Goal: Task Accomplishment & Management: Use online tool/utility

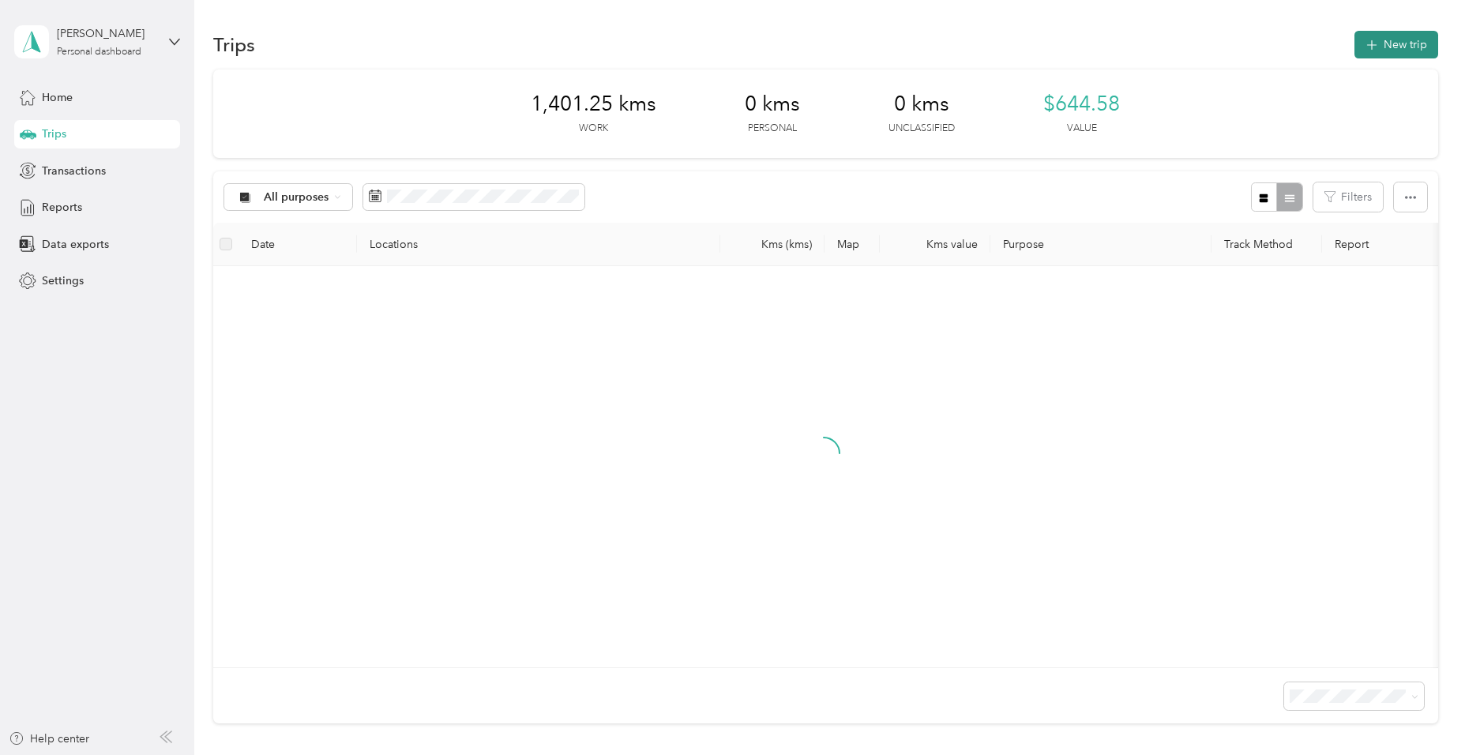
click at [1390, 39] on button "New trip" at bounding box center [1396, 45] width 84 height 28
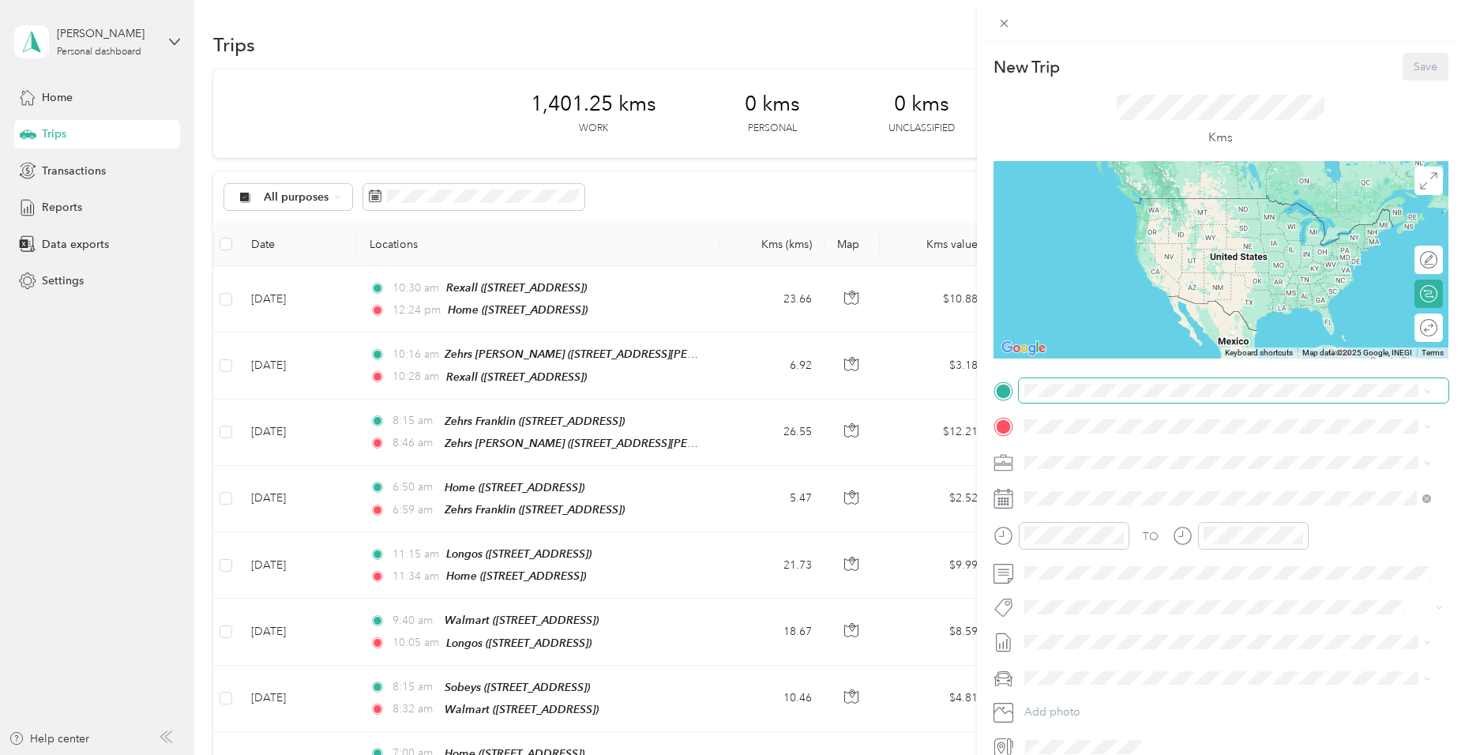
click at [1165, 399] on span at bounding box center [1234, 390] width 430 height 25
click at [62, 134] on div "New Trip Save This trip cannot be edited because it is either under review, app…" at bounding box center [732, 377] width 1465 height 755
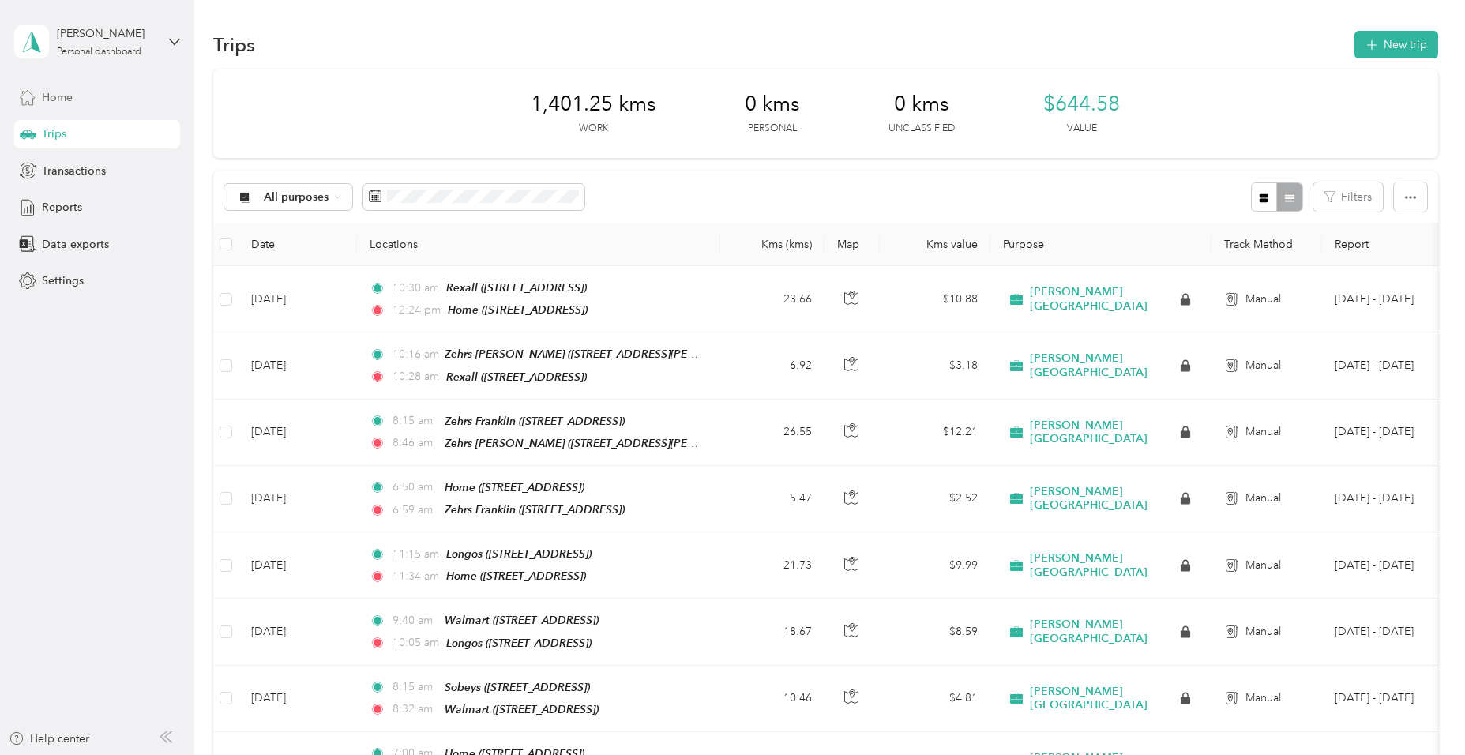
click at [87, 99] on div "Home" at bounding box center [97, 97] width 166 height 28
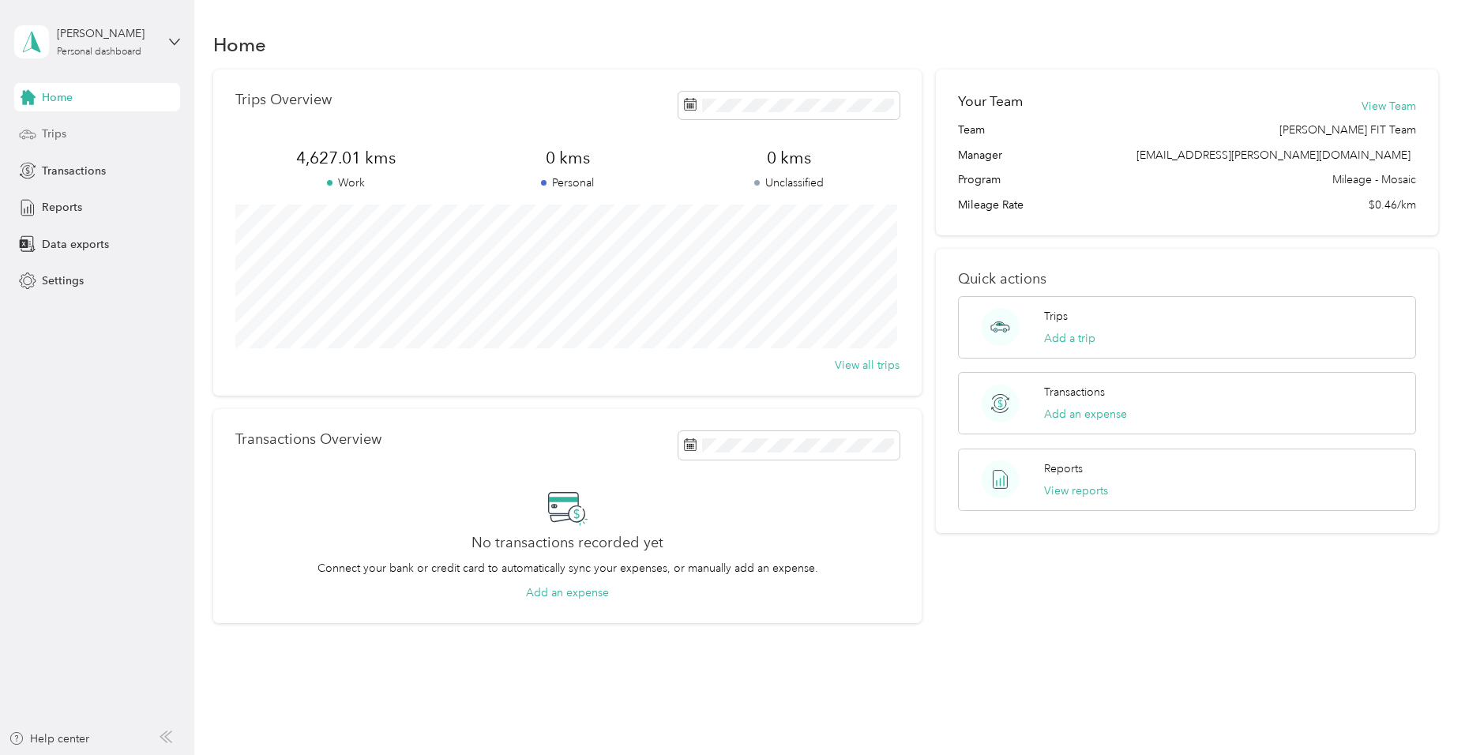
click at [73, 137] on div "Trips" at bounding box center [97, 134] width 166 height 28
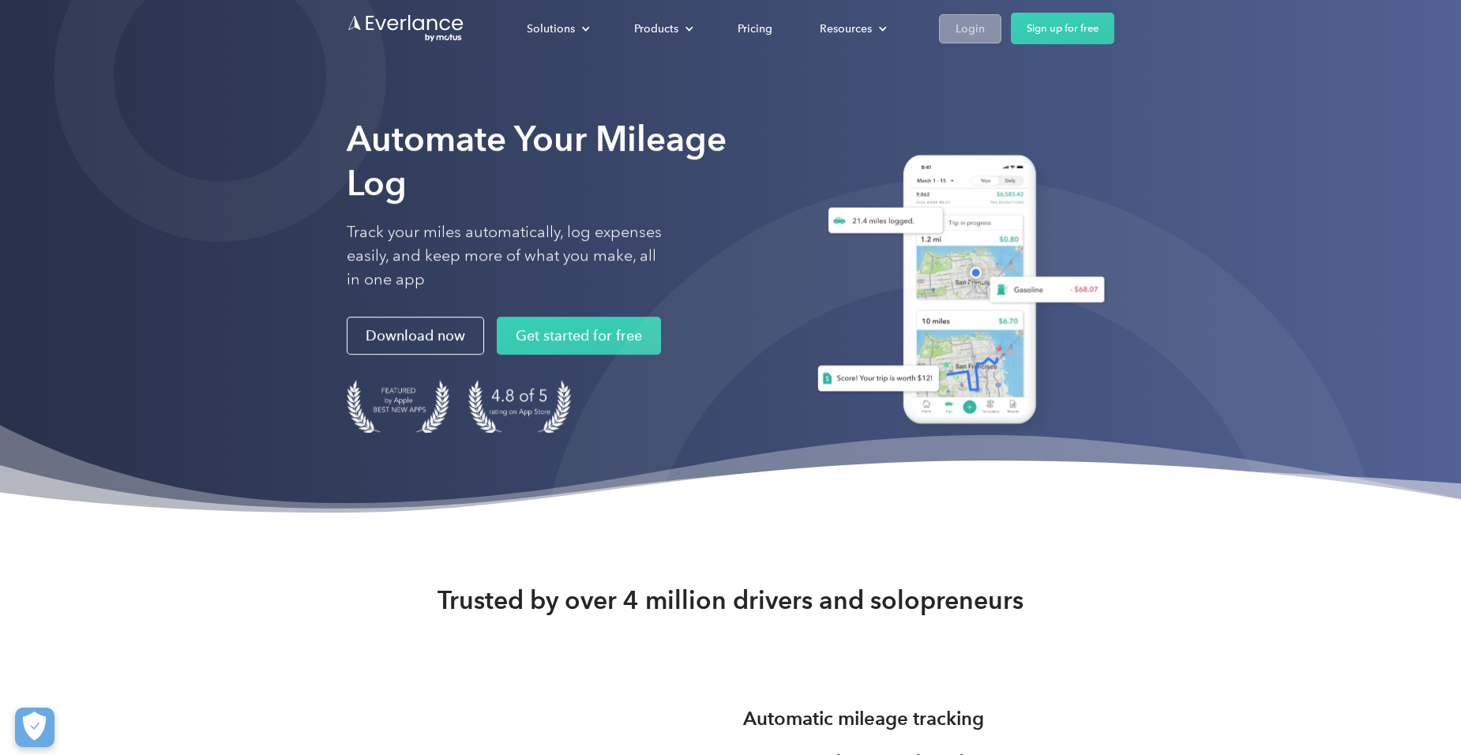
click at [981, 30] on div "Login" at bounding box center [969, 29] width 29 height 20
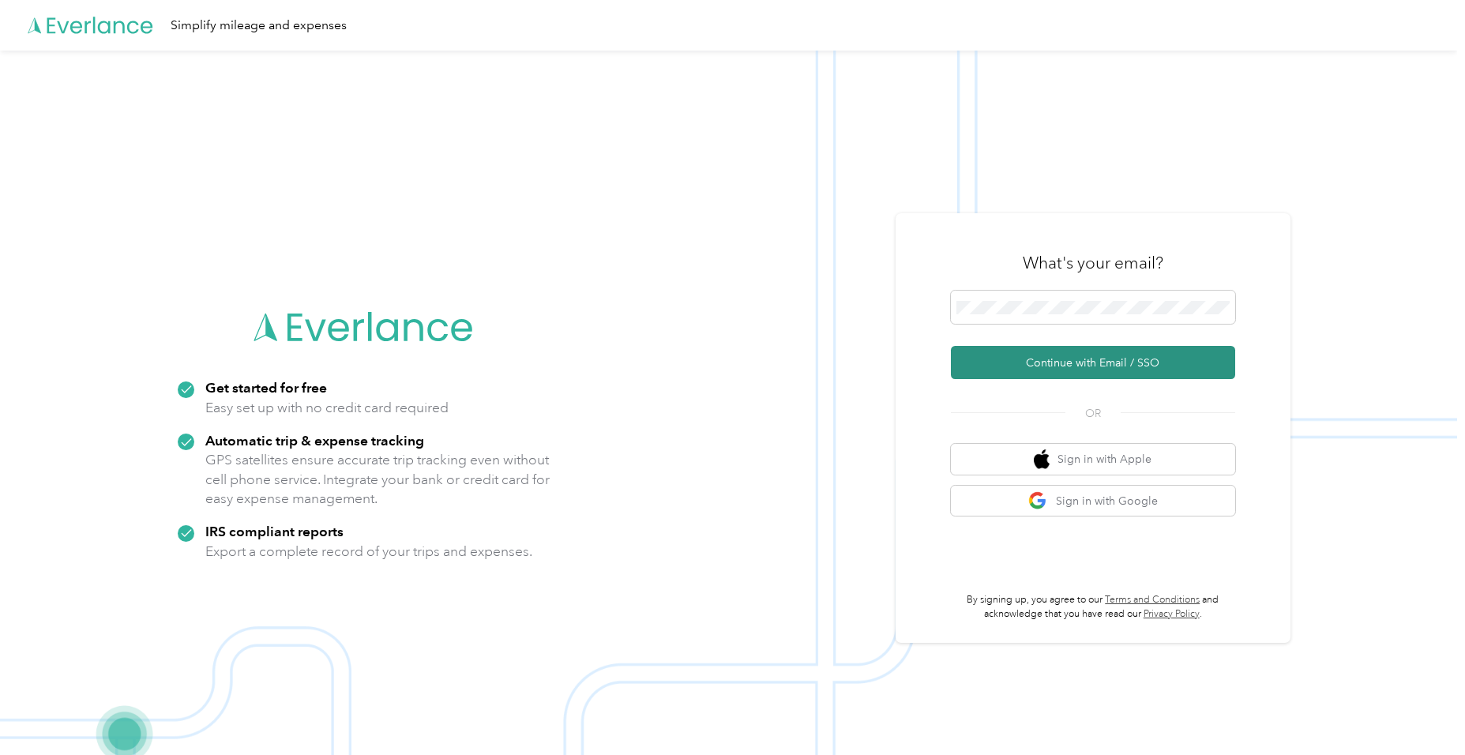
click at [1052, 357] on button "Continue with Email / SSO" at bounding box center [1093, 362] width 284 height 33
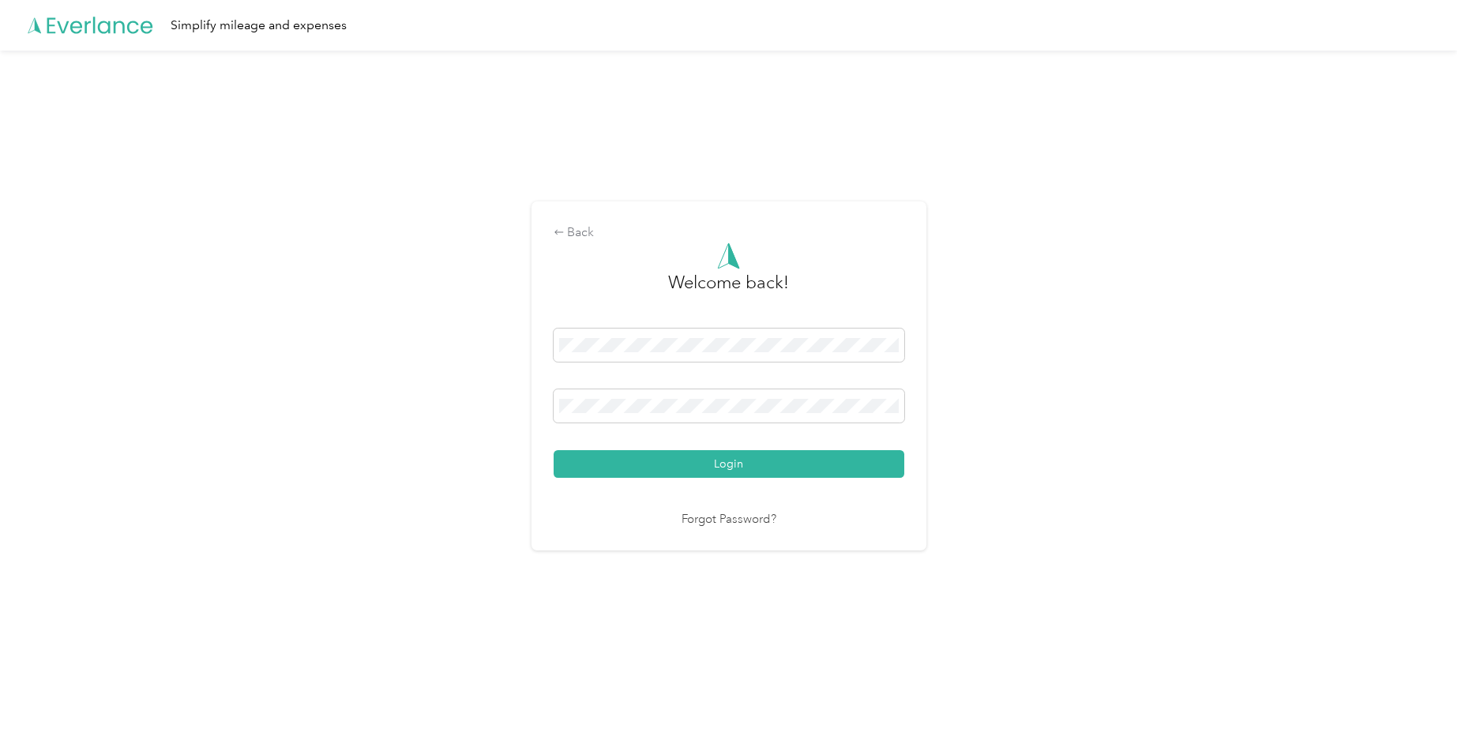
click at [666, 459] on button "Login" at bounding box center [729, 464] width 351 height 28
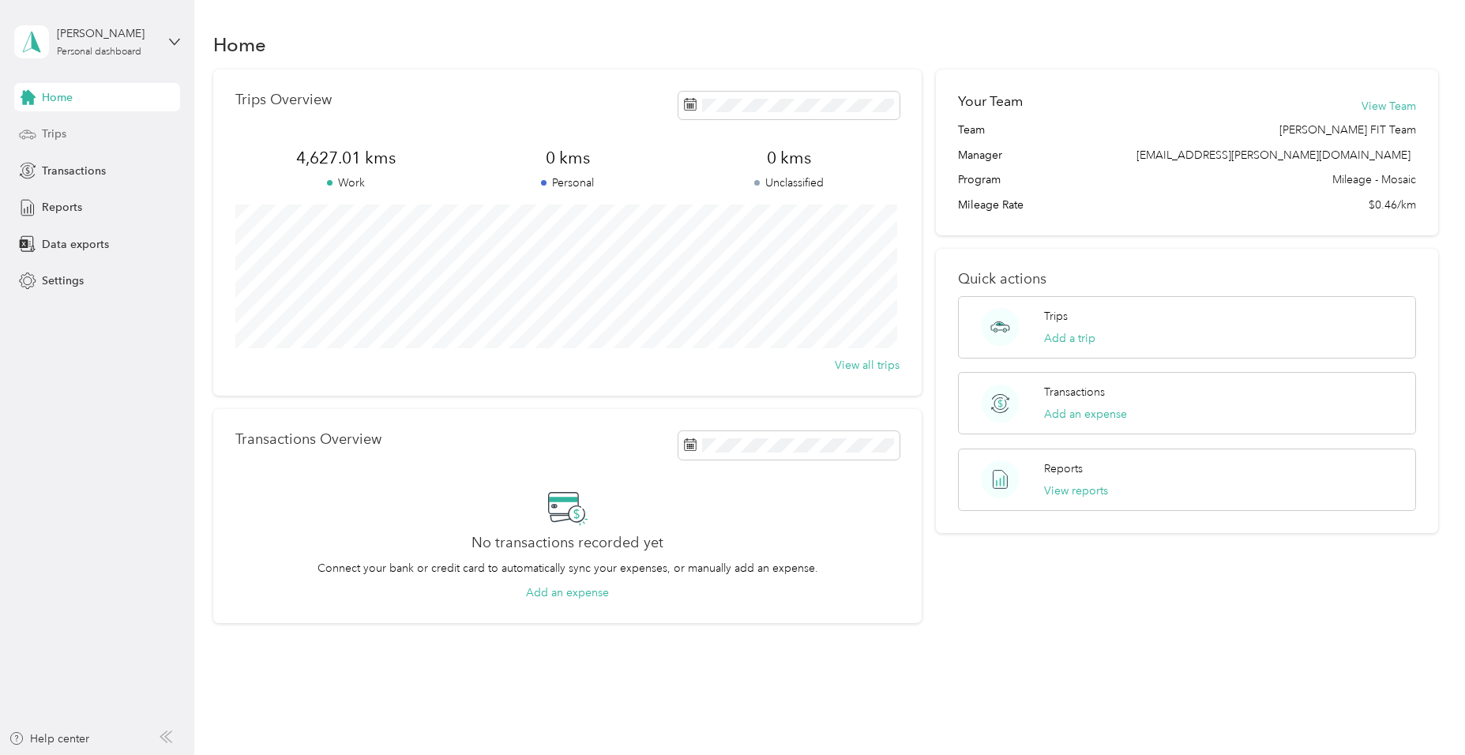
click at [55, 132] on span "Trips" at bounding box center [54, 134] width 24 height 17
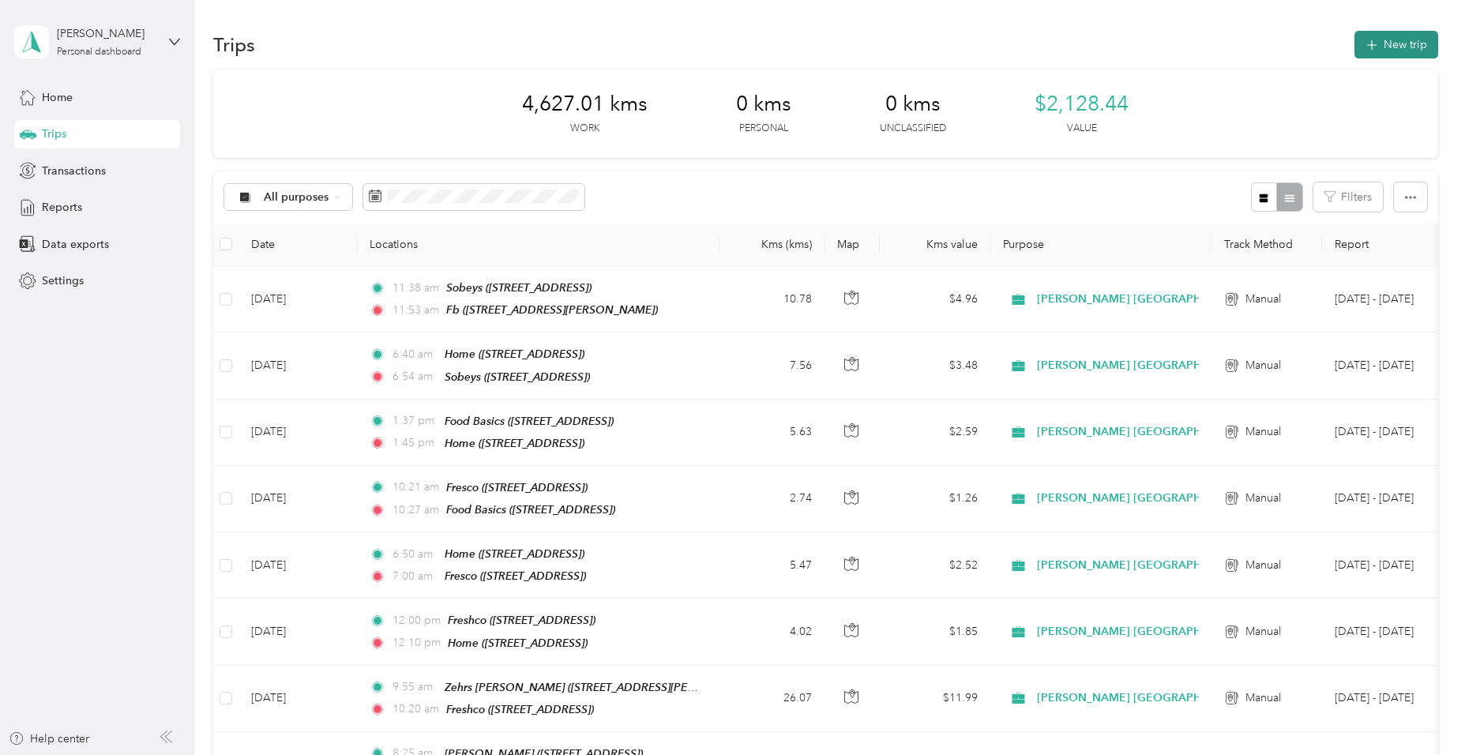
click at [1394, 36] on button "New trip" at bounding box center [1396, 45] width 84 height 28
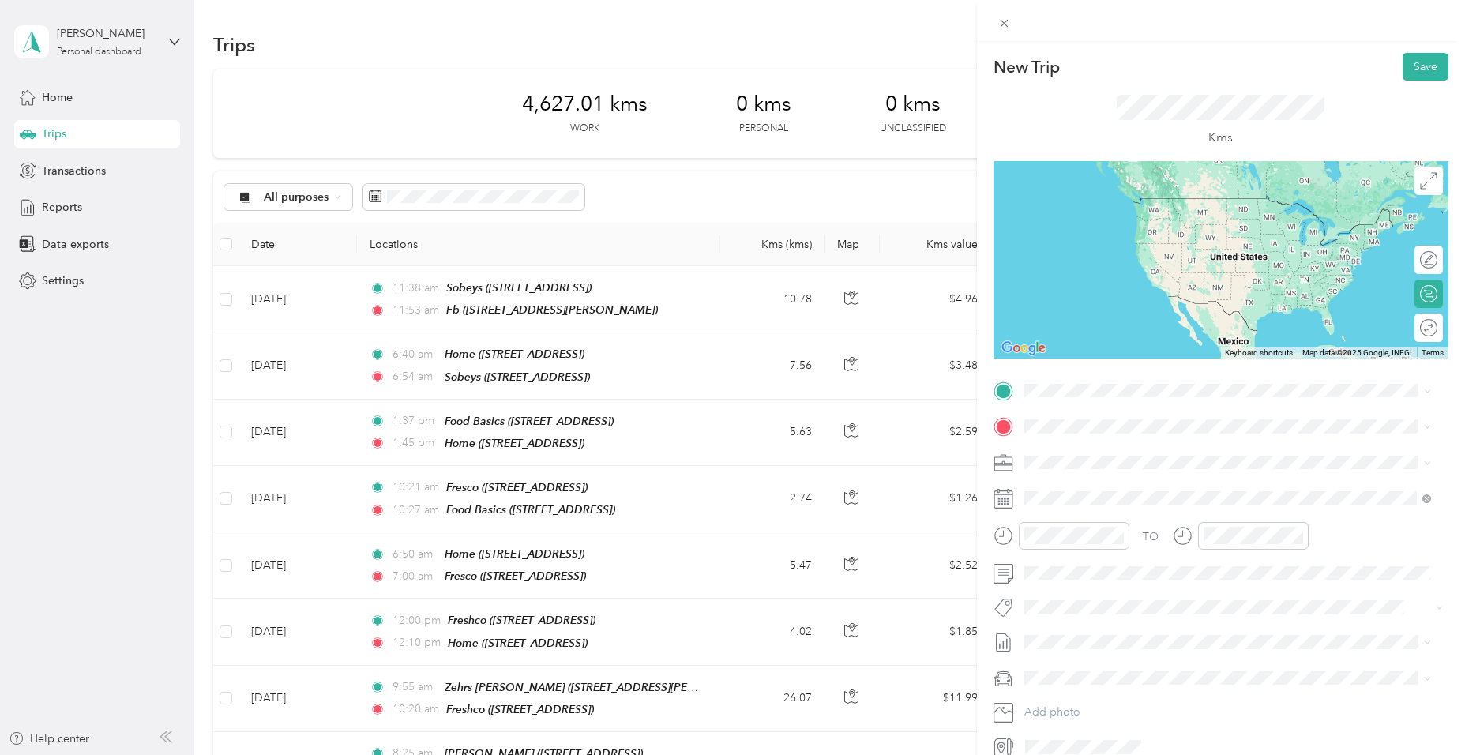
click at [1129, 458] on div "Fb [STREET_ADDRESS][PERSON_NAME]" at bounding box center [1147, 460] width 188 height 33
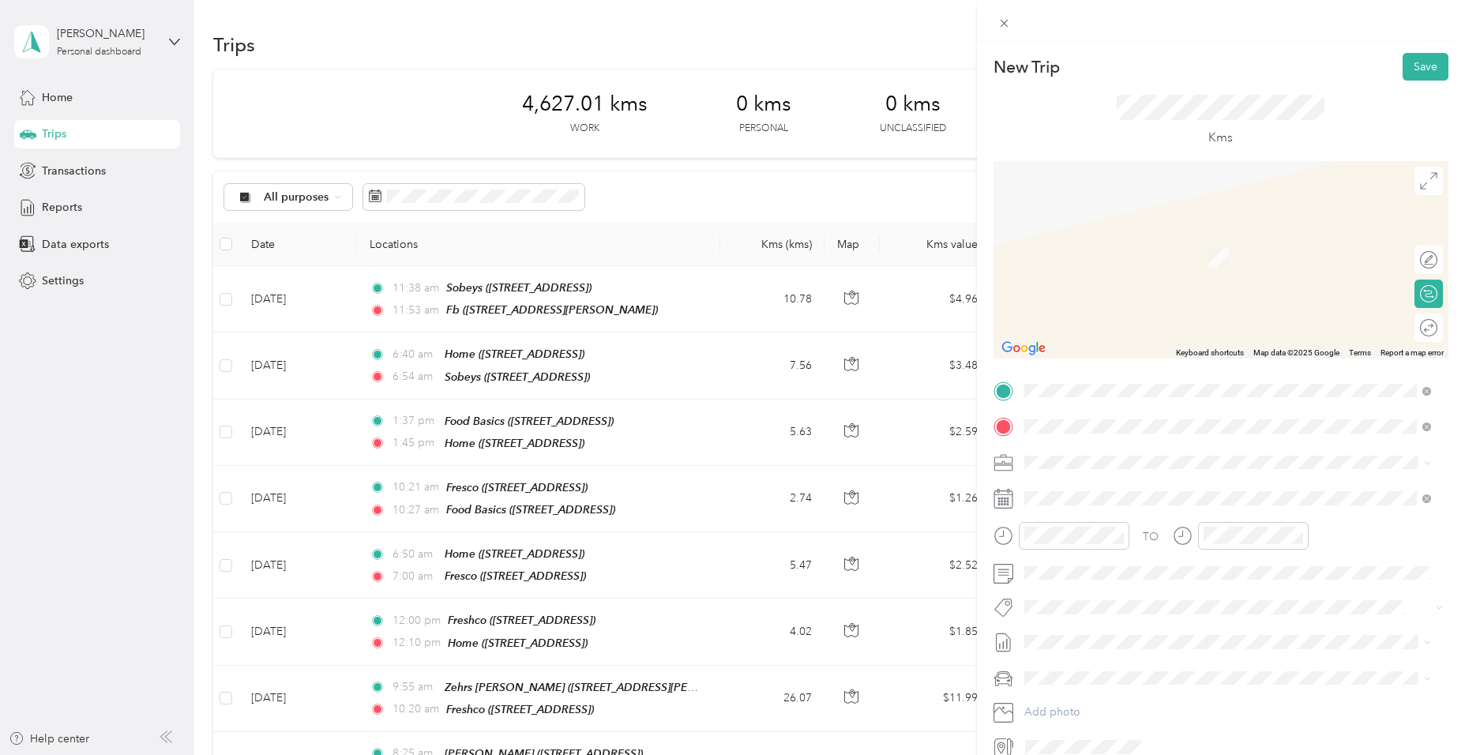
click at [1086, 496] on div "Home [STREET_ADDRESS]" at bounding box center [1103, 498] width 100 height 33
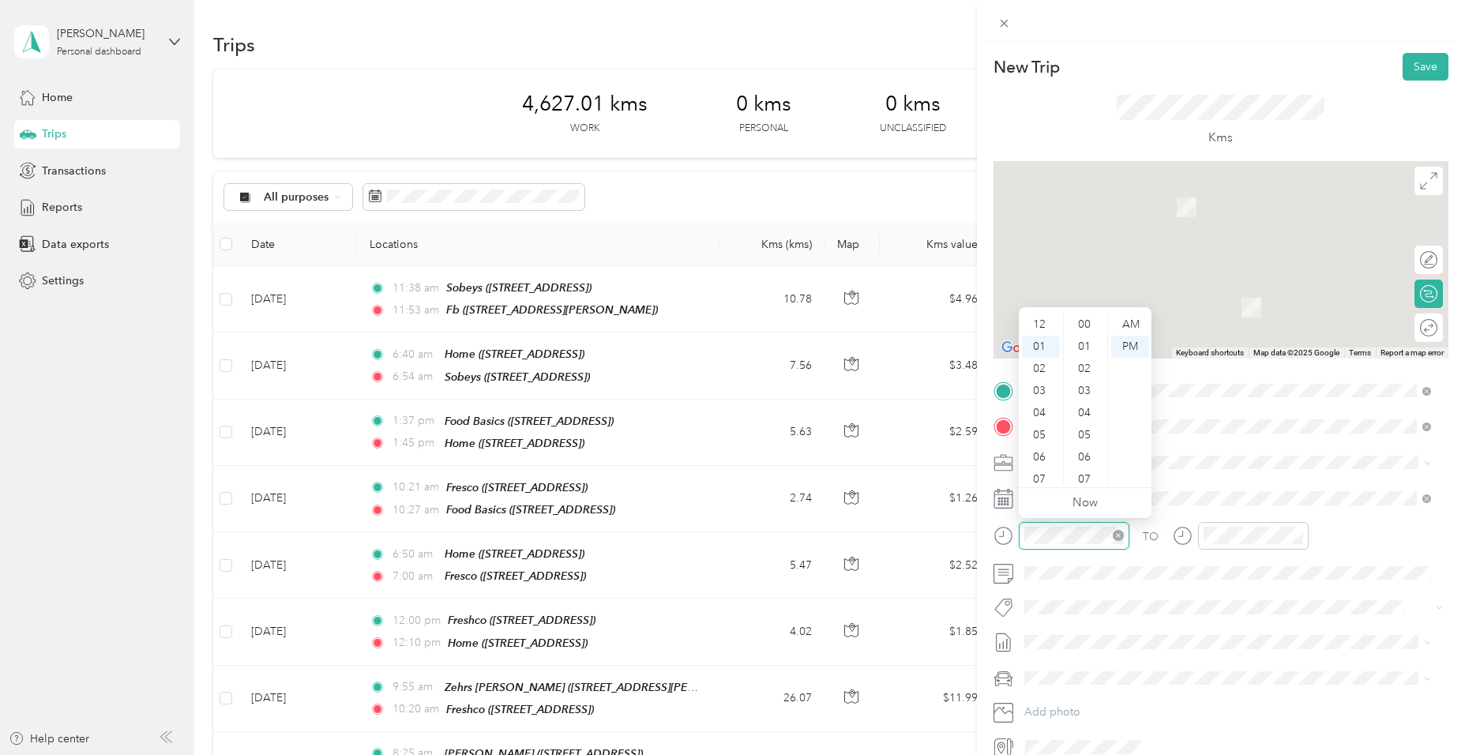
scroll to position [243, 0]
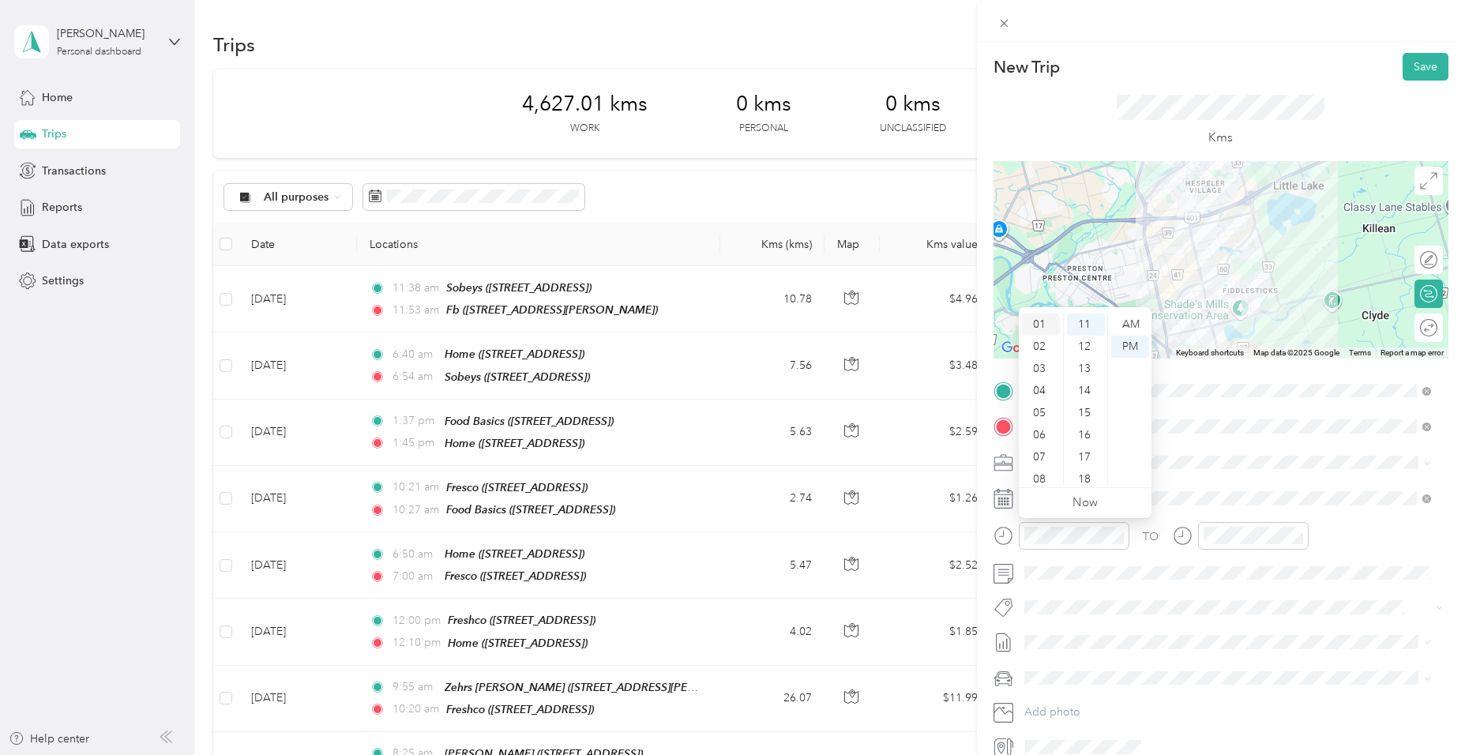
click at [1044, 324] on div "01" at bounding box center [1041, 324] width 38 height 22
click at [1093, 400] on div "07" at bounding box center [1086, 407] width 38 height 22
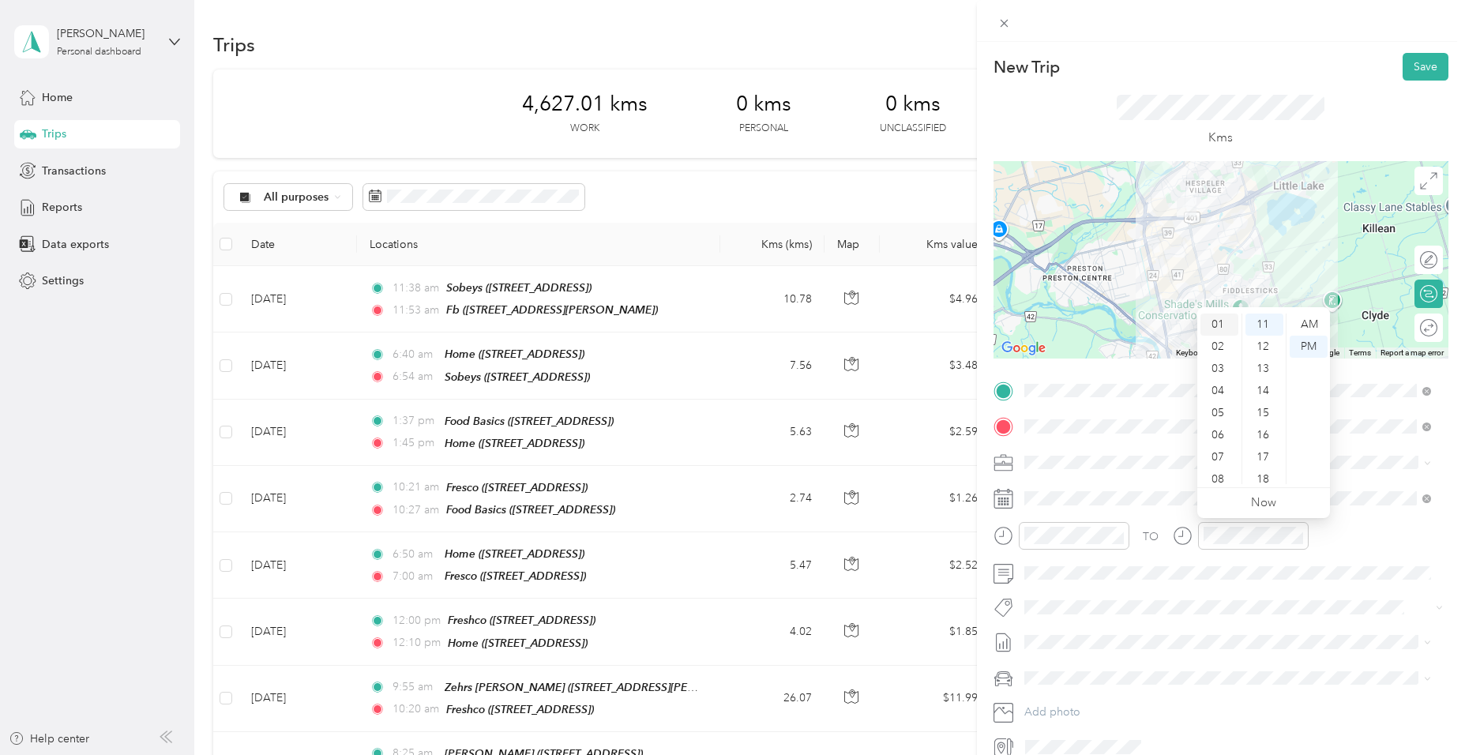
click at [1216, 323] on div "01" at bounding box center [1219, 324] width 38 height 22
click at [1265, 481] on div "18" at bounding box center [1264, 479] width 38 height 22
click at [1080, 460] on span "Fit Pepsico Team" at bounding box center [1077, 458] width 73 height 14
click at [1422, 63] on button "Save" at bounding box center [1425, 67] width 46 height 28
